Goal: Task Accomplishment & Management: Complete application form

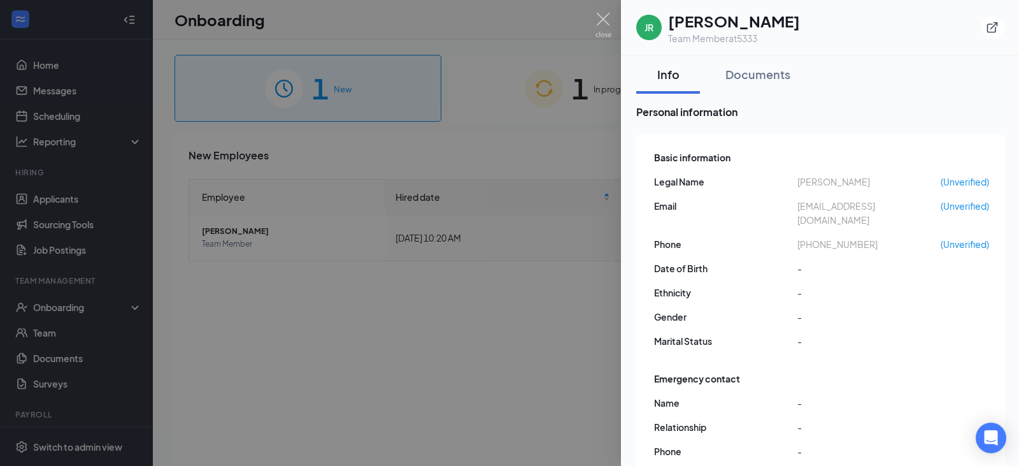
click at [595, 17] on div at bounding box center [509, 233] width 1019 height 466
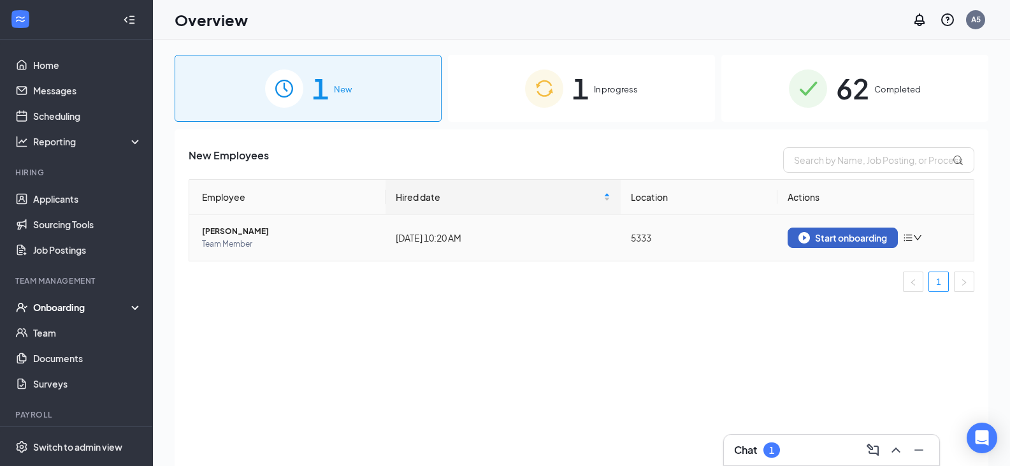
click at [834, 235] on div "Start onboarding" at bounding box center [842, 237] width 89 height 11
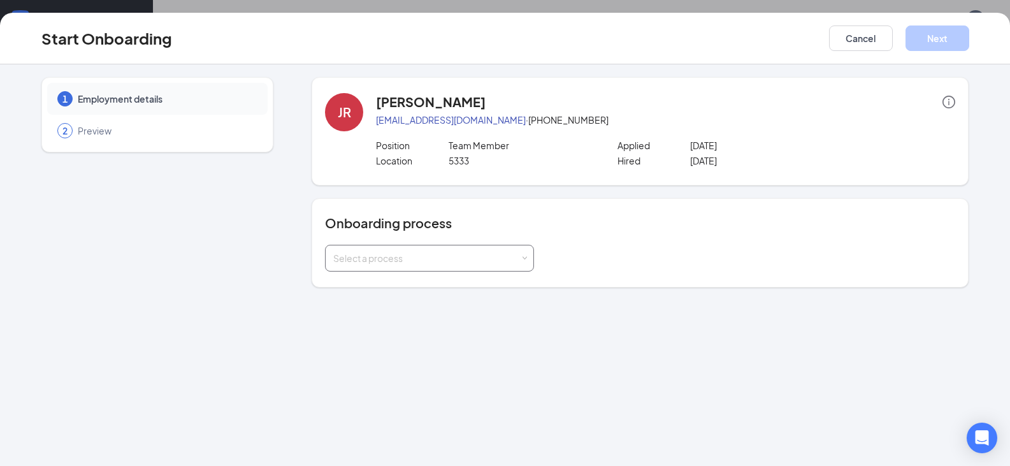
click at [445, 255] on div "Select a process" at bounding box center [426, 258] width 187 height 13
click at [400, 334] on span "[US_STATE] Onboarding Process" at bounding box center [397, 330] width 135 height 11
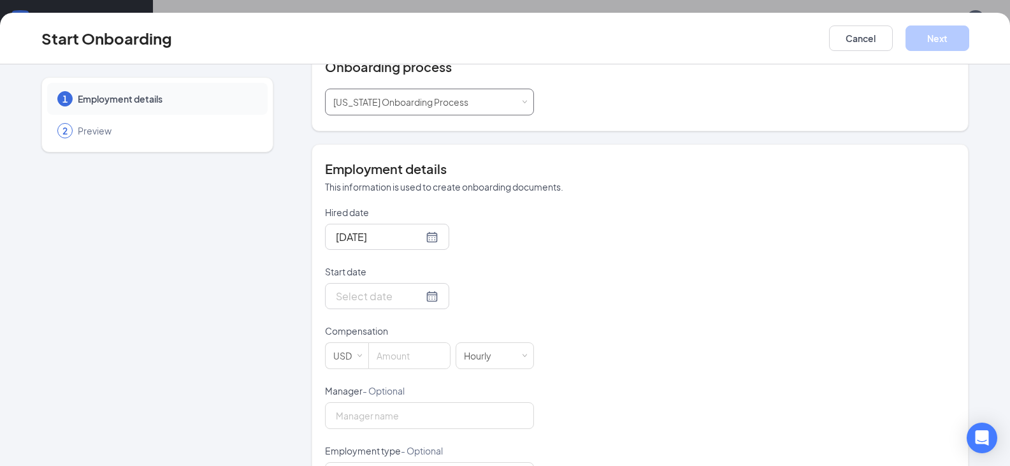
scroll to position [191, 0]
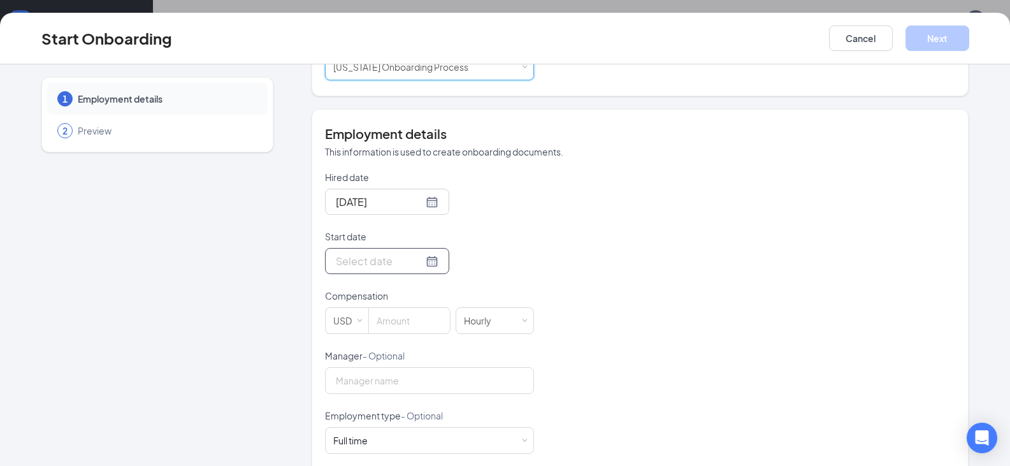
click at [420, 261] on div at bounding box center [387, 261] width 103 height 16
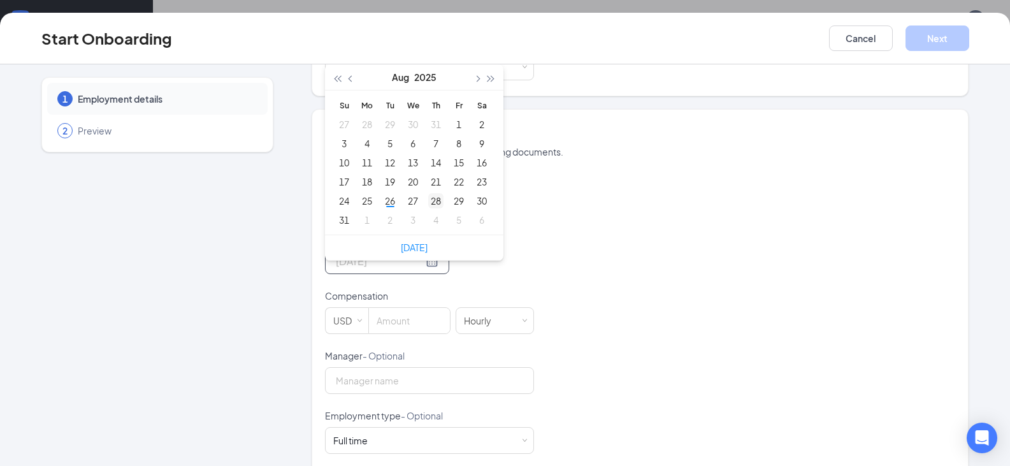
type input "[DATE]"
click at [431, 204] on div "28" at bounding box center [435, 200] width 15 height 15
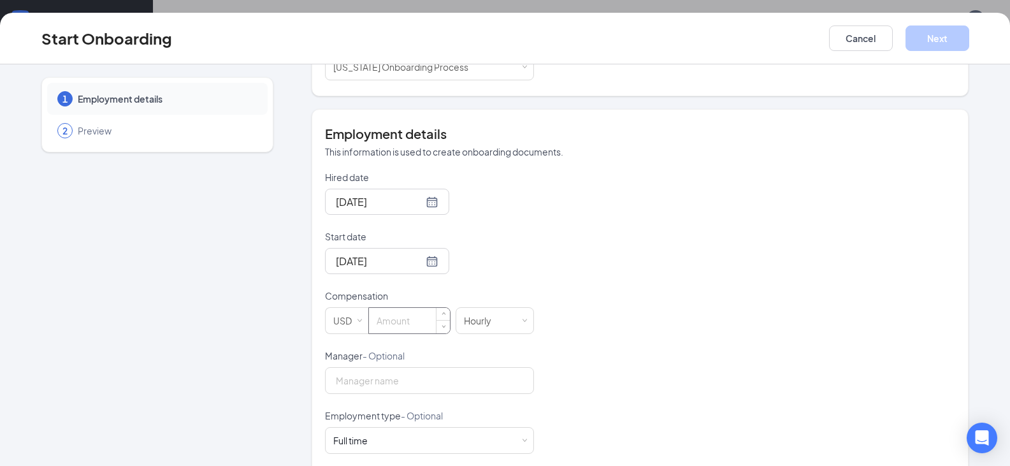
click at [392, 325] on input at bounding box center [409, 320] width 81 height 25
type input "11"
click at [403, 385] on input "Manager - Optional" at bounding box center [429, 380] width 209 height 27
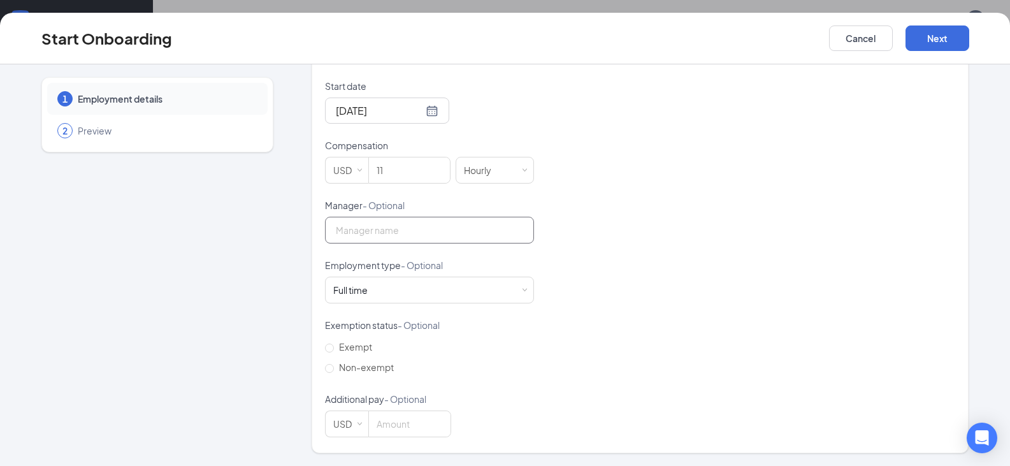
scroll to position [57, 0]
click at [962, 39] on button "Next" at bounding box center [937, 37] width 64 height 25
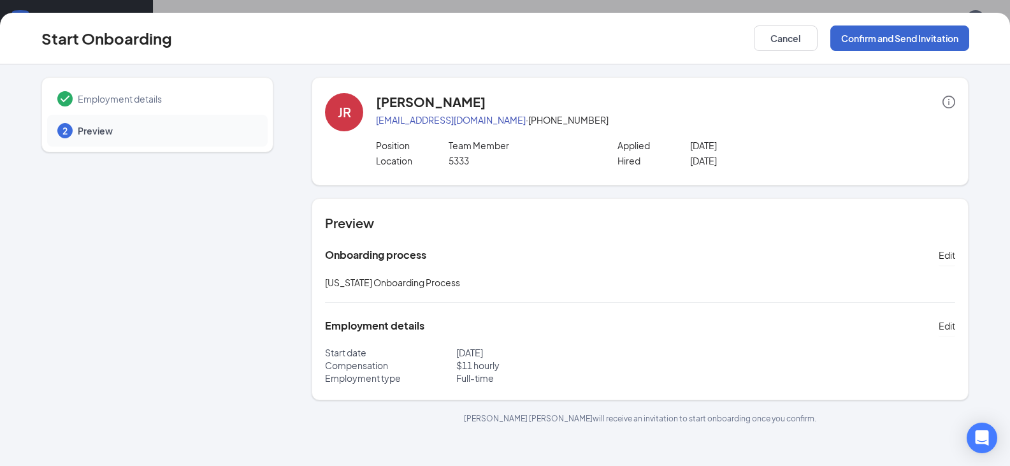
scroll to position [0, 0]
click at [903, 39] on button "Confirm and Send Invitation" at bounding box center [899, 37] width 139 height 25
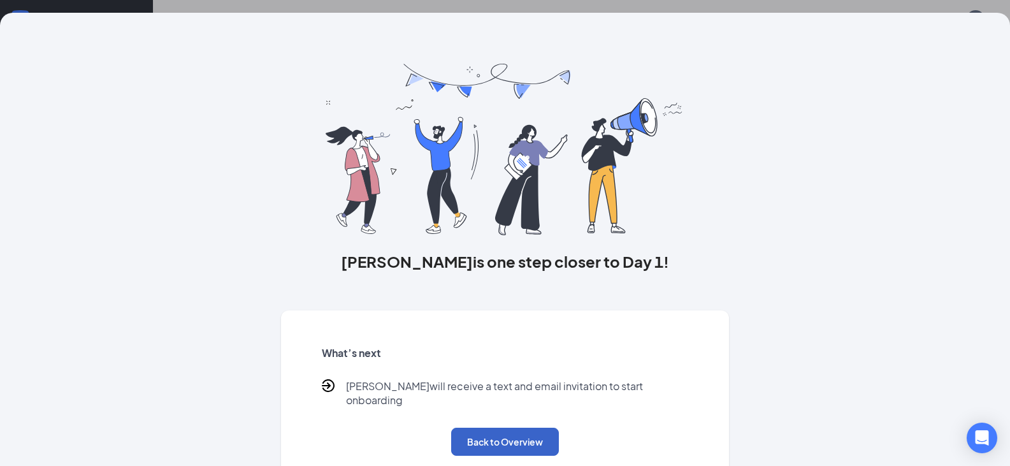
click at [478, 434] on button "Back to Overview" at bounding box center [505, 441] width 108 height 28
